Goal: Find contact information: Find contact information

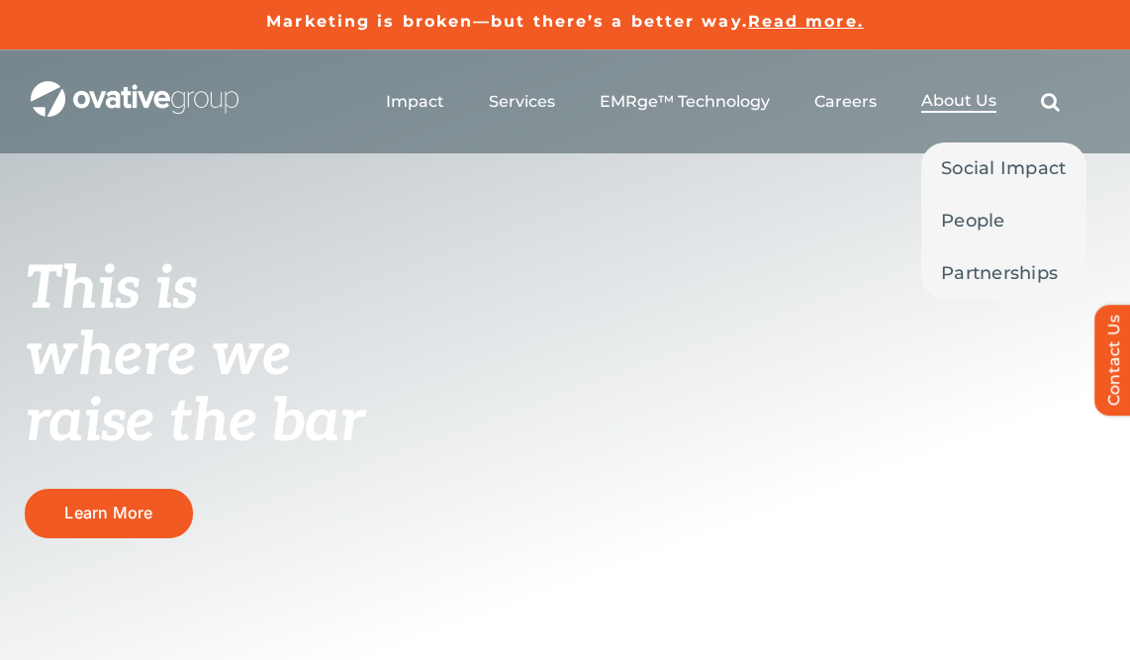
click at [973, 113] on li "About Us Social Impact People Partnerships" at bounding box center [958, 102] width 75 height 22
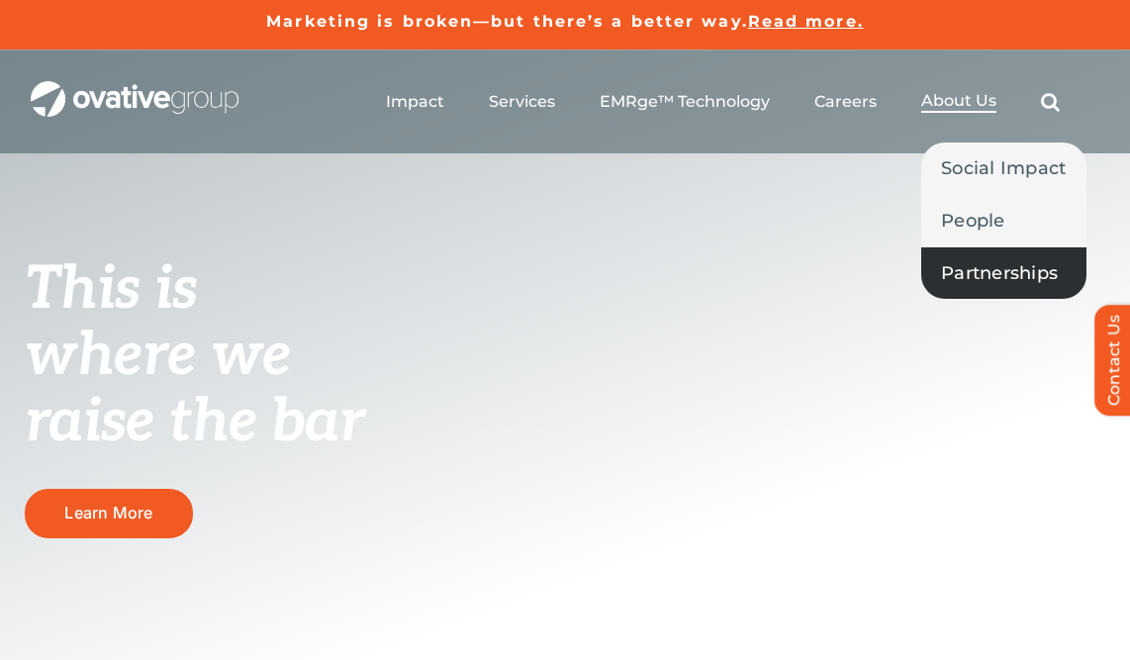
click at [1006, 259] on span "Partnerships" at bounding box center [999, 273] width 117 height 28
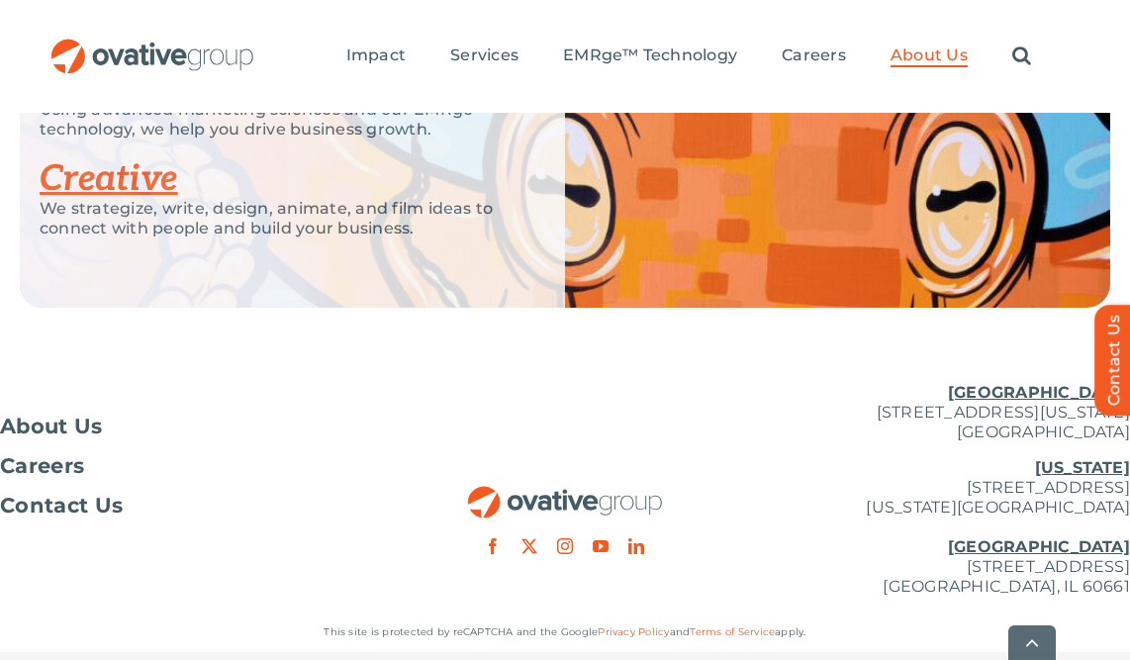
scroll to position [4827, 0]
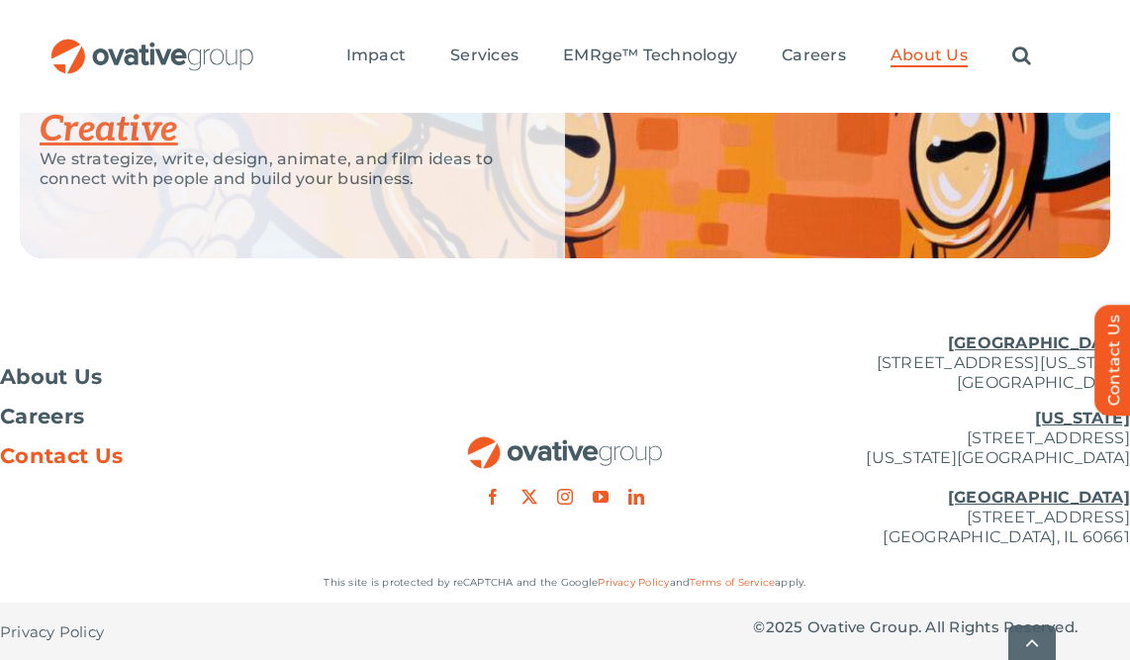
click at [94, 466] on span "Contact Us" at bounding box center [61, 456] width 123 height 20
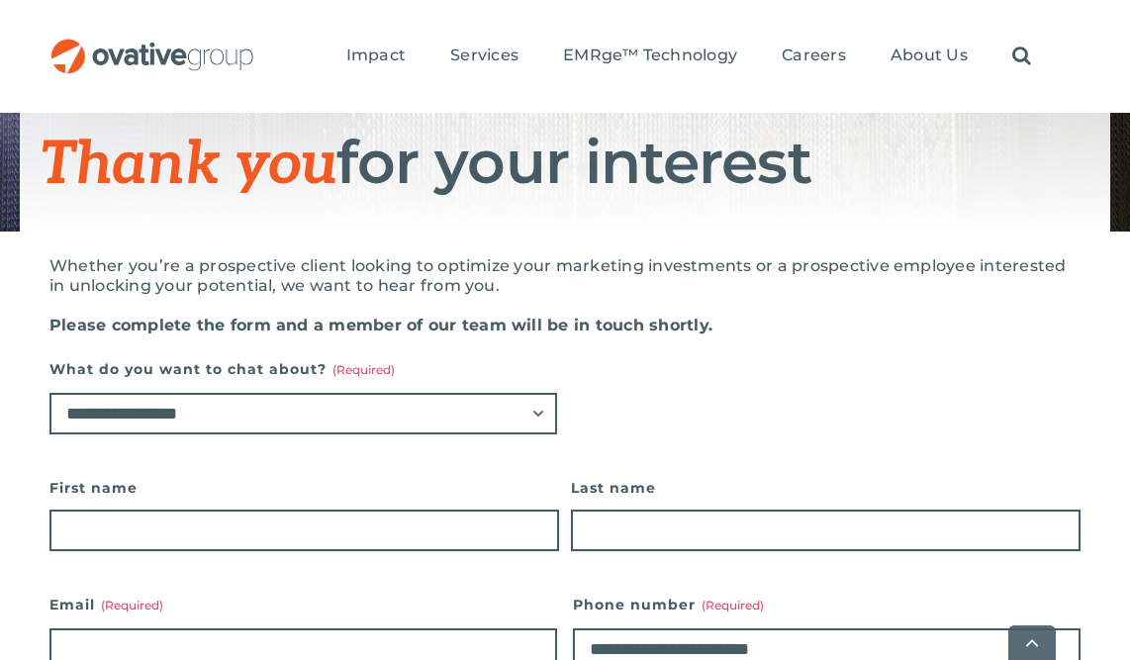
scroll to position [329, 0]
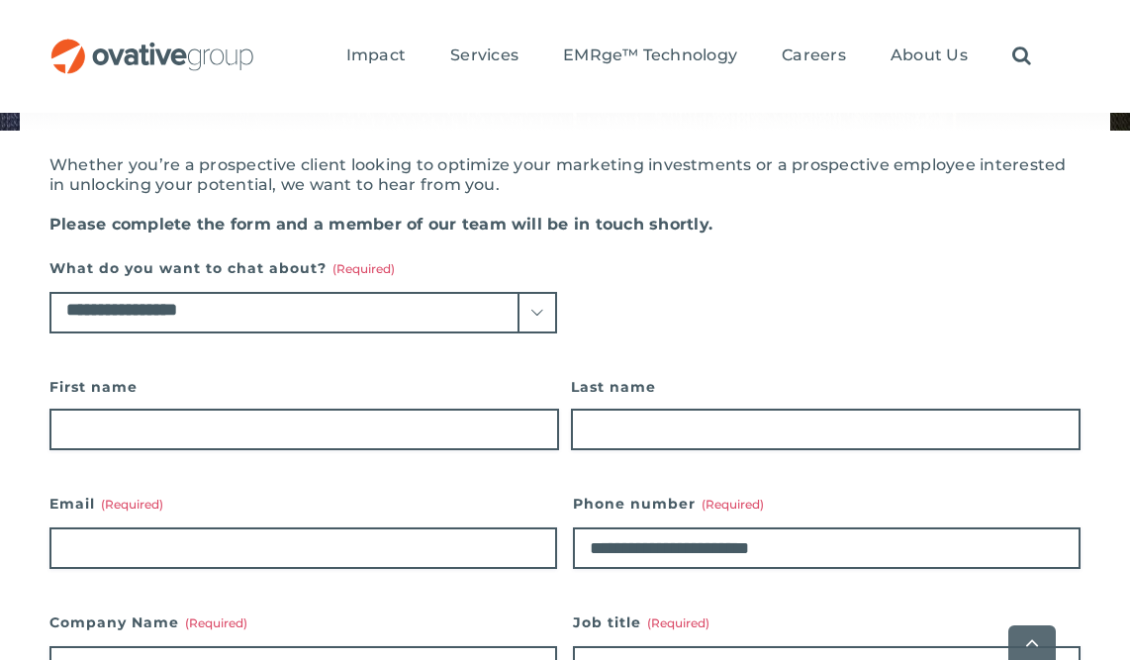
click at [487, 297] on select "**********" at bounding box center [303, 313] width 508 height 42
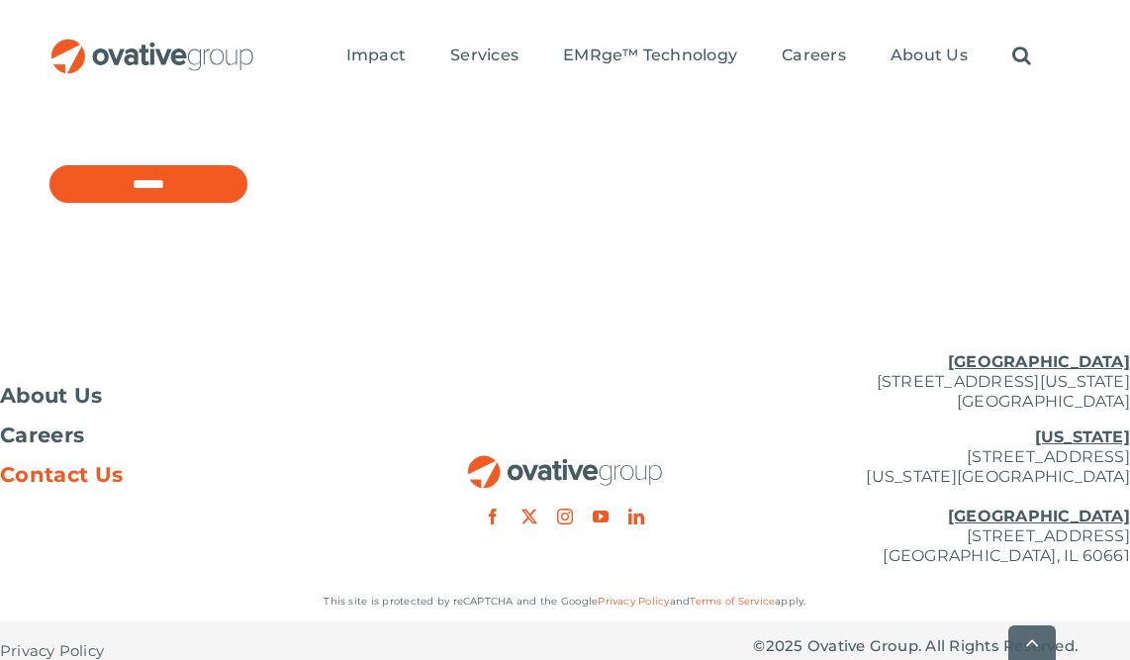
scroll to position [1890, 0]
